Goal: Register for event/course

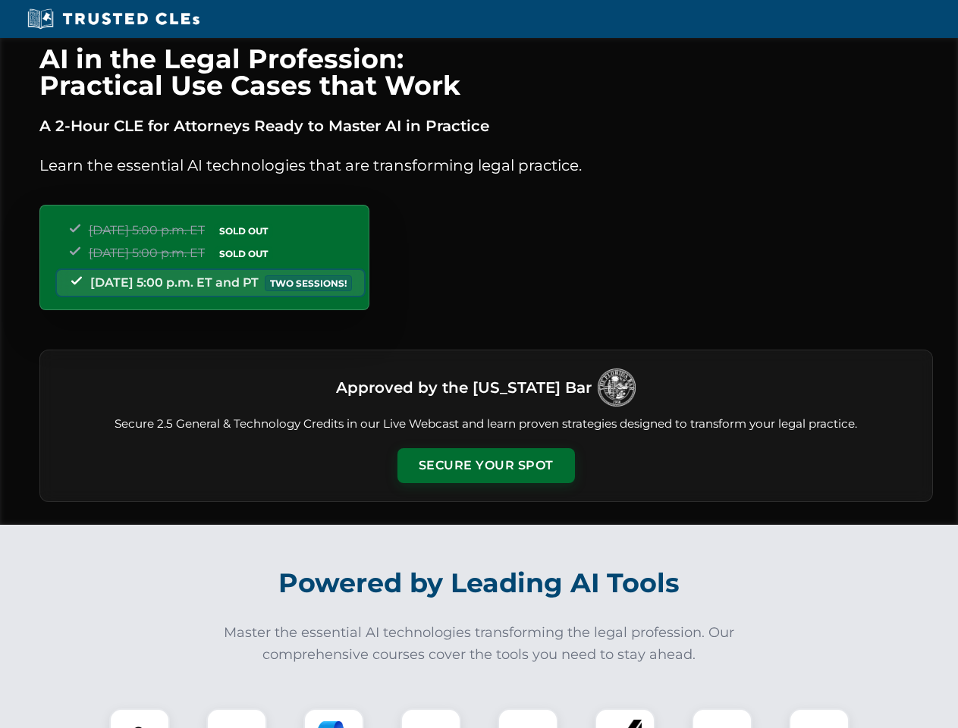
click at [485, 466] on button "Secure Your Spot" at bounding box center [485, 465] width 177 height 35
click at [140, 718] on img at bounding box center [140, 739] width 44 height 44
